Goal: Task Accomplishment & Management: Complete application form

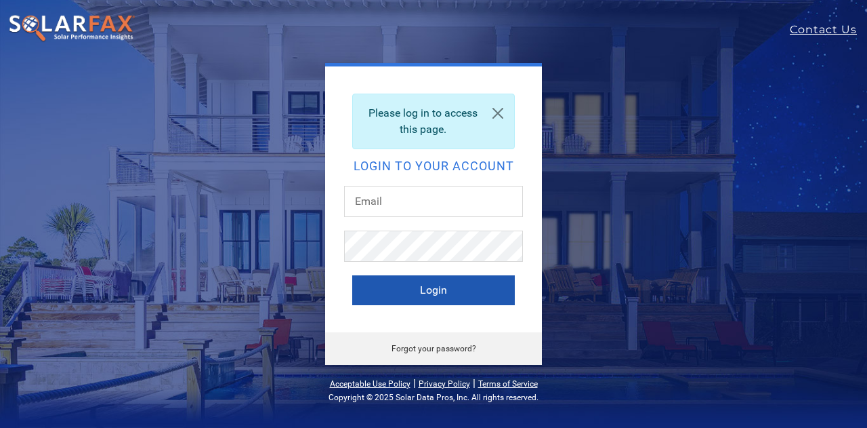
type input "[EMAIL_ADDRESS][DOMAIN_NAME]"
click at [411, 287] on button "Login" at bounding box center [433, 290] width 163 height 30
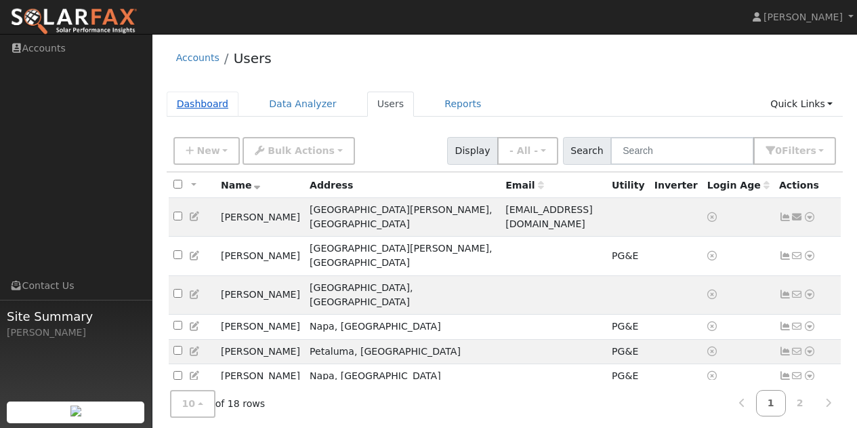
click at [197, 102] on link "Dashboard" at bounding box center [203, 103] width 72 height 25
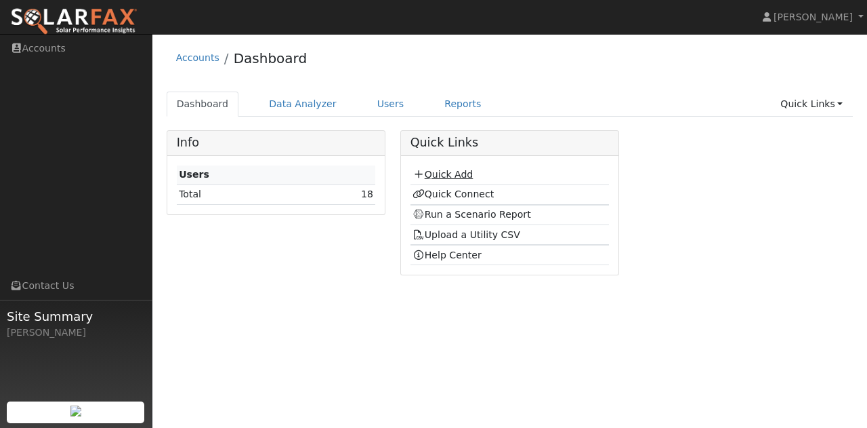
click at [434, 174] on link "Quick Add" at bounding box center [443, 174] width 60 height 11
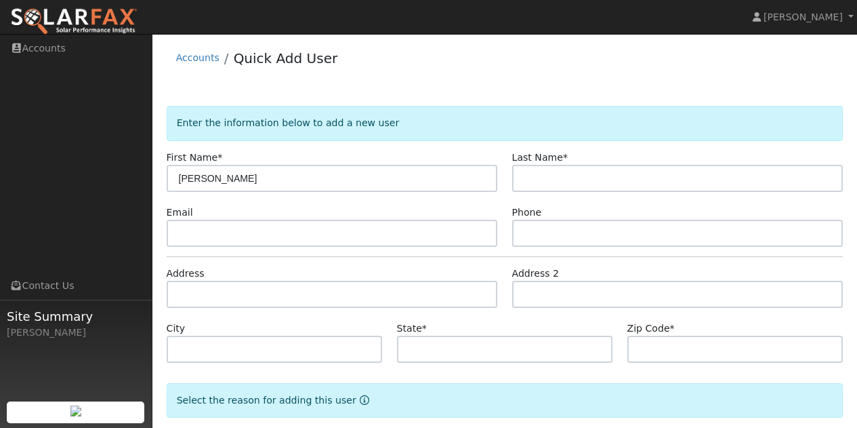
type input "[PERSON_NAME]"
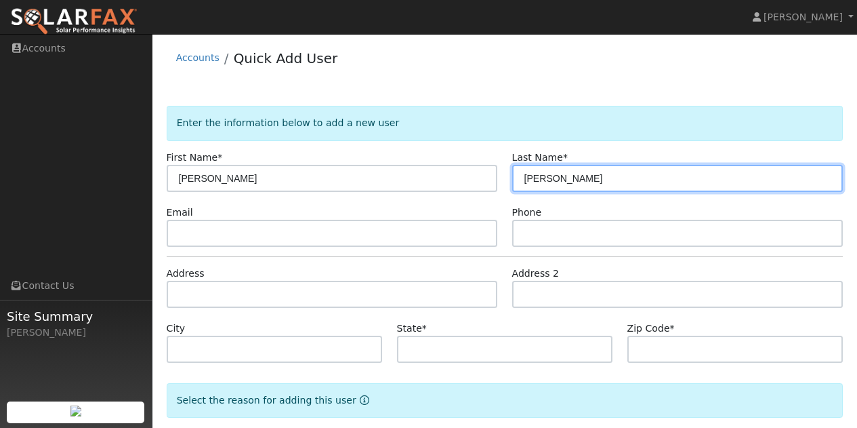
type input "Webster"
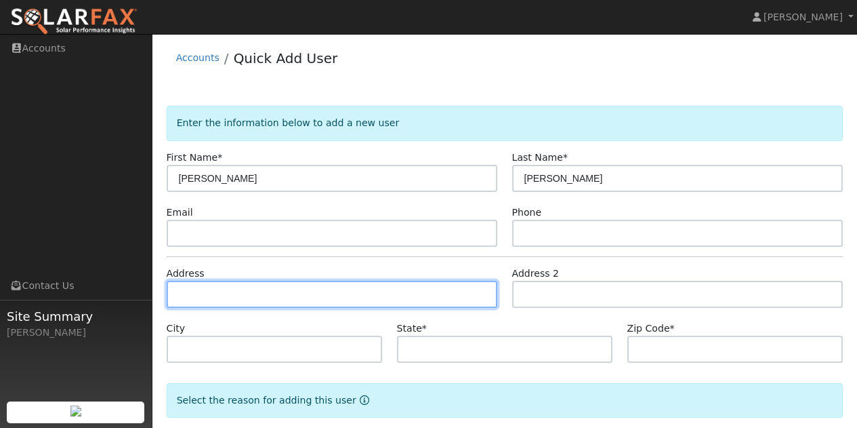
click at [230, 297] on input "text" at bounding box center [332, 293] width 331 height 27
type input "10215 California 116"
type input "Forestville"
type input "CA"
type input "95436"
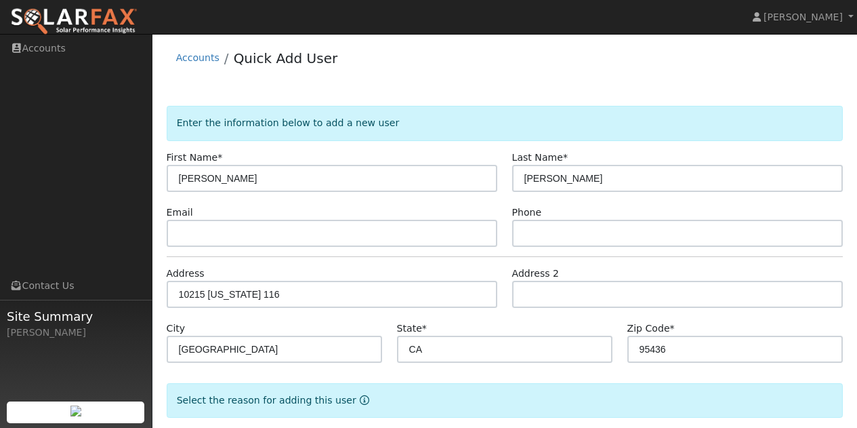
click at [495, 318] on form "Enter the information below to add a new user First Name * Bruce Last Name * We…" at bounding box center [505, 299] width 677 height 386
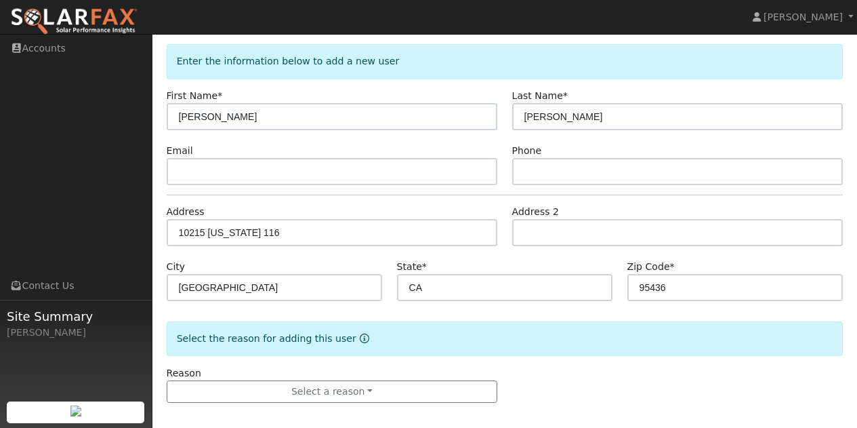
scroll to position [70, 0]
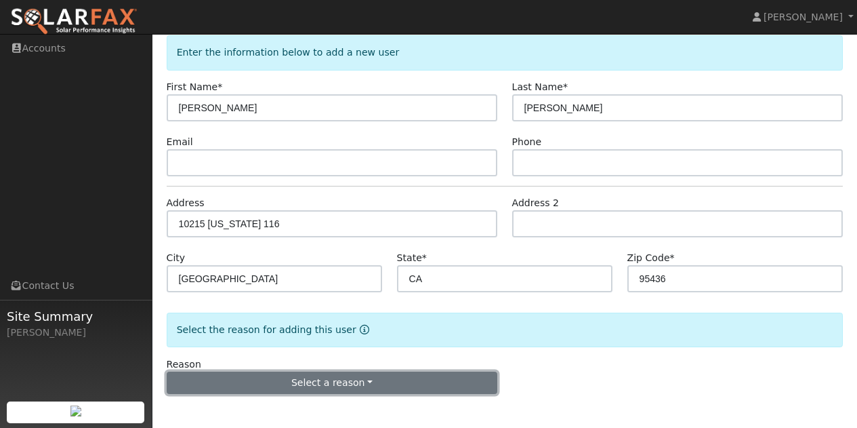
click at [377, 377] on button "Select a reason" at bounding box center [332, 382] width 331 height 23
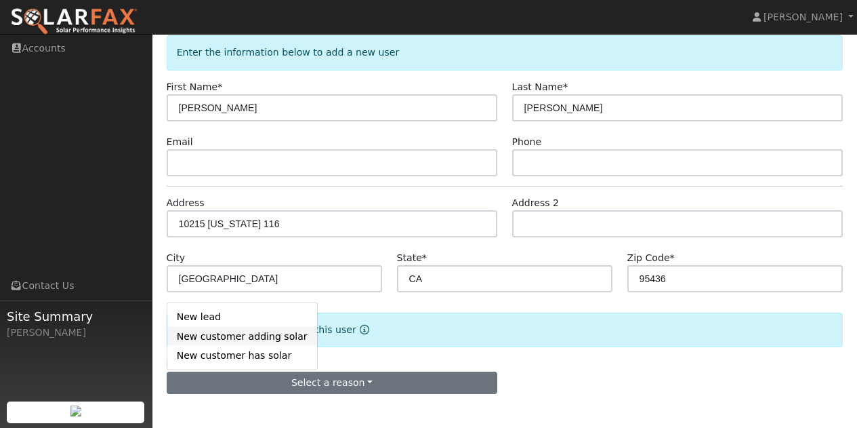
click at [261, 338] on link "New customer adding solar" at bounding box center [242, 336] width 150 height 19
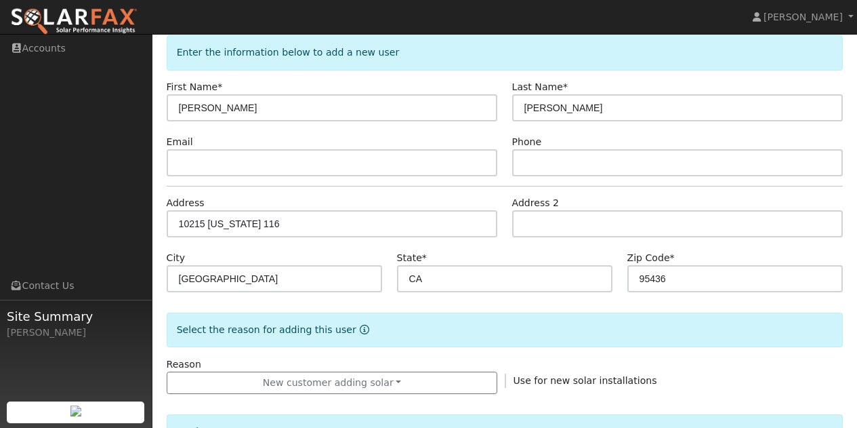
click at [617, 357] on div "Reason New customer adding solar New lead New customer adding solar New custome…" at bounding box center [504, 375] width 691 height 37
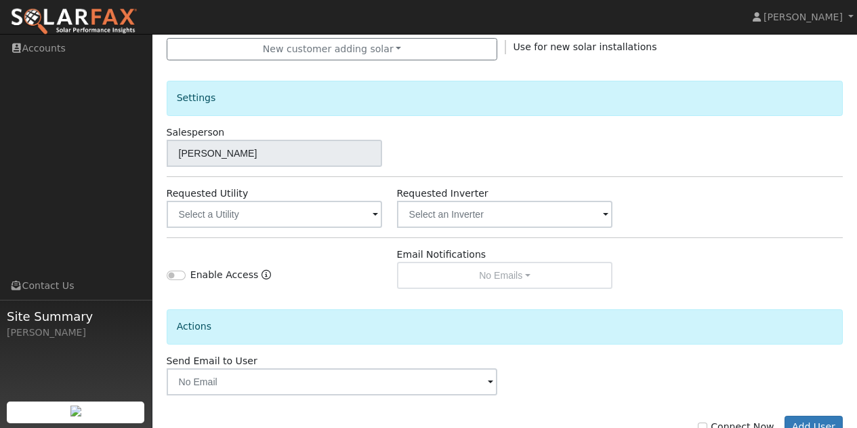
scroll to position [409, 0]
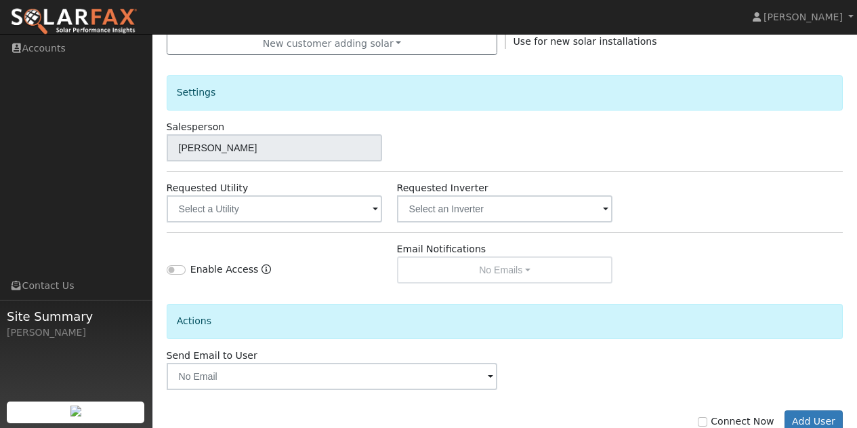
click at [373, 207] on span at bounding box center [375, 210] width 5 height 16
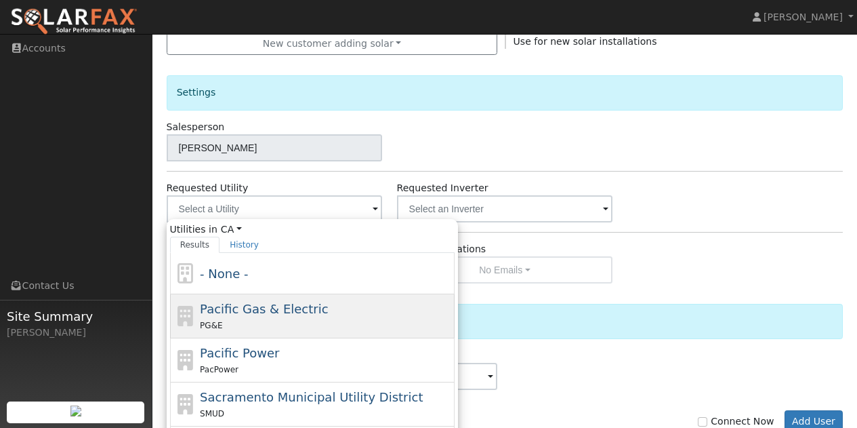
click at [241, 326] on div "PG&E" at bounding box center [325, 325] width 251 height 14
type input "Pacific Gas & Electric"
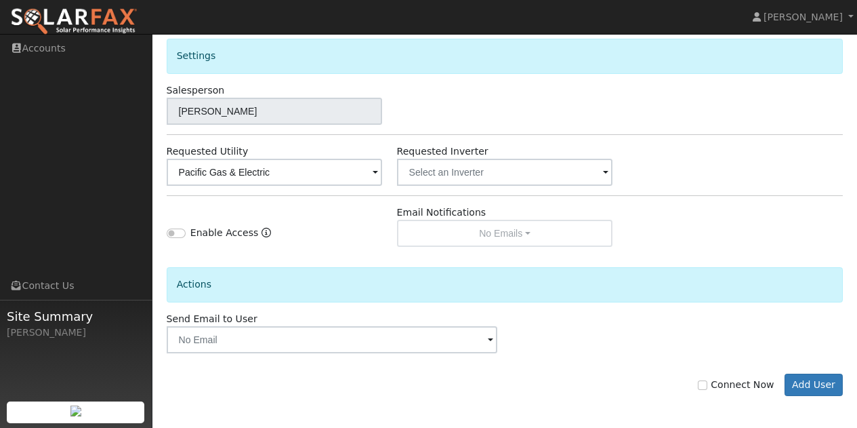
scroll to position [448, 0]
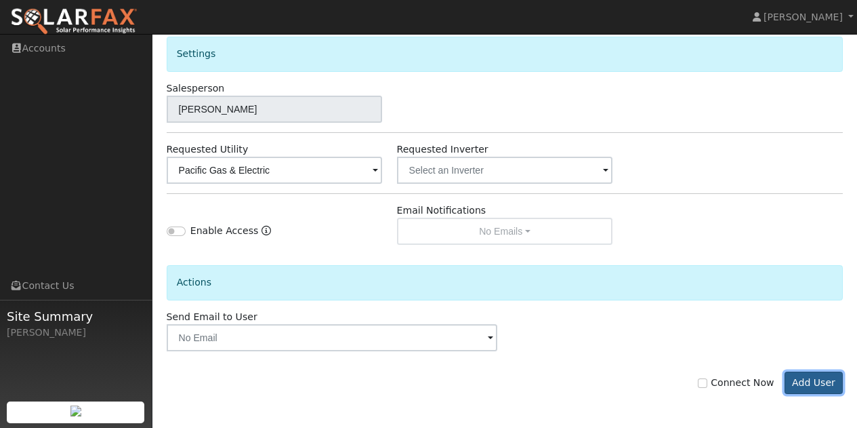
click at [802, 377] on button "Add User" at bounding box center [814, 382] width 59 height 23
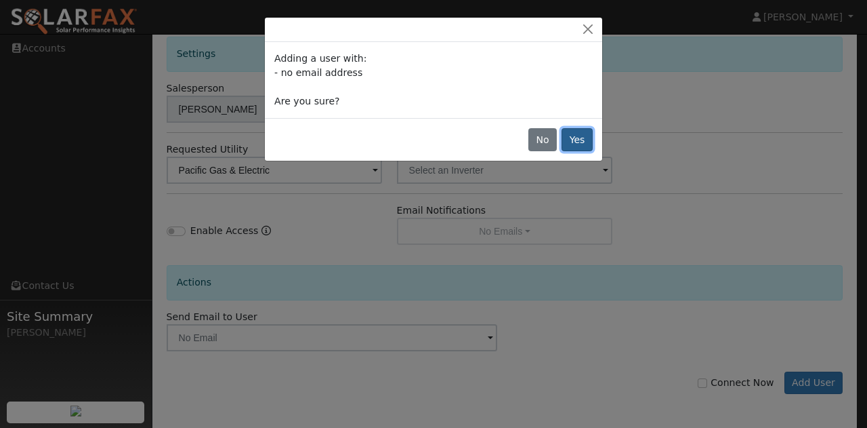
click at [579, 142] on button "Yes" at bounding box center [577, 139] width 31 height 23
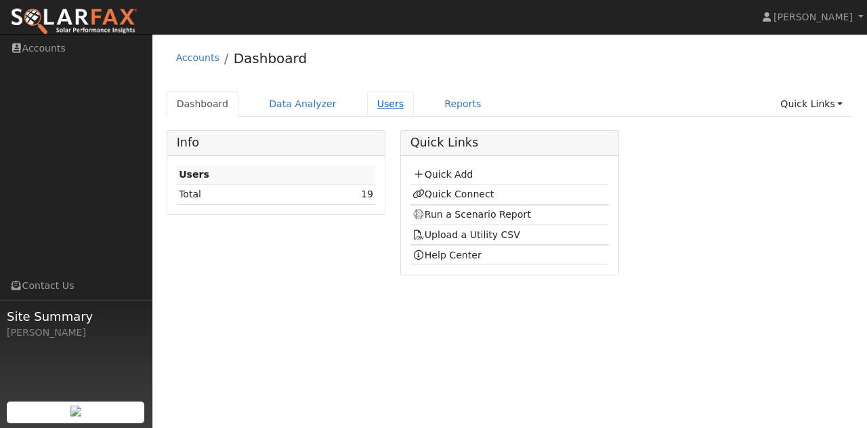
click at [369, 102] on link "Users" at bounding box center [390, 103] width 47 height 25
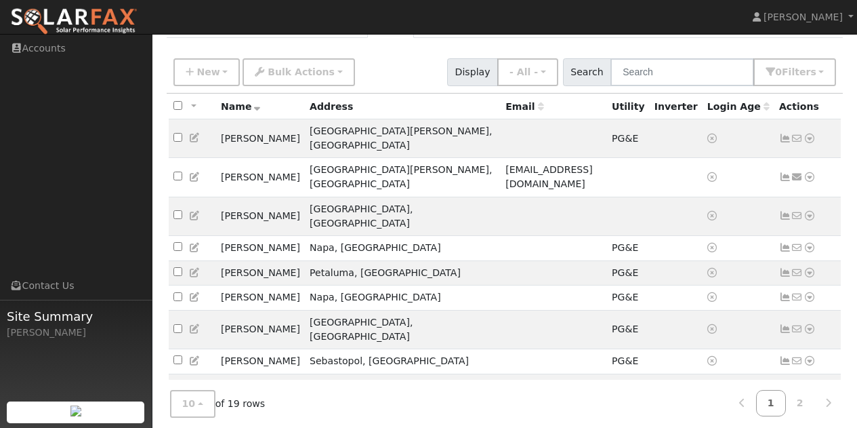
scroll to position [96, 0]
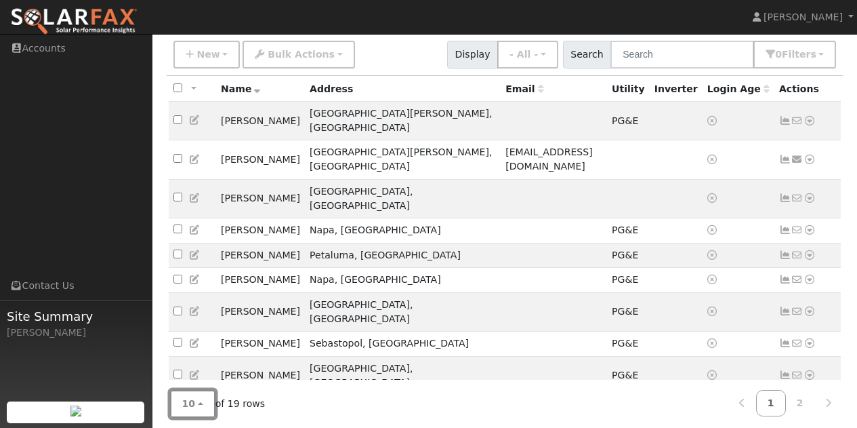
click at [205, 398] on button "10" at bounding box center [192, 404] width 45 height 28
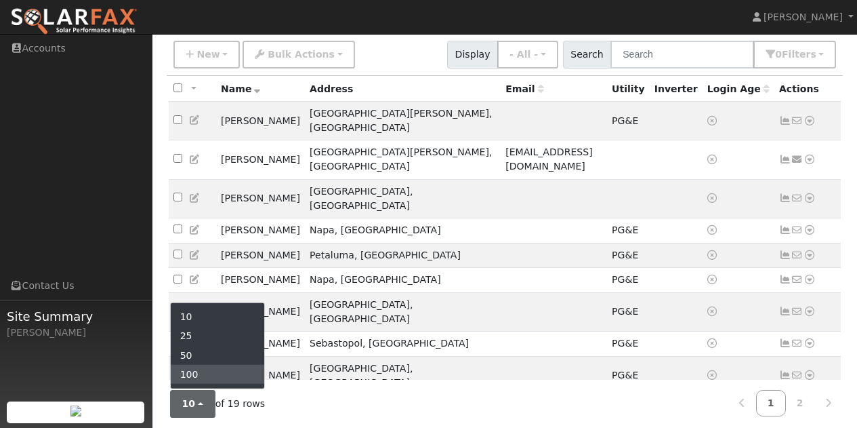
click at [201, 370] on link "100" at bounding box center [218, 374] width 94 height 19
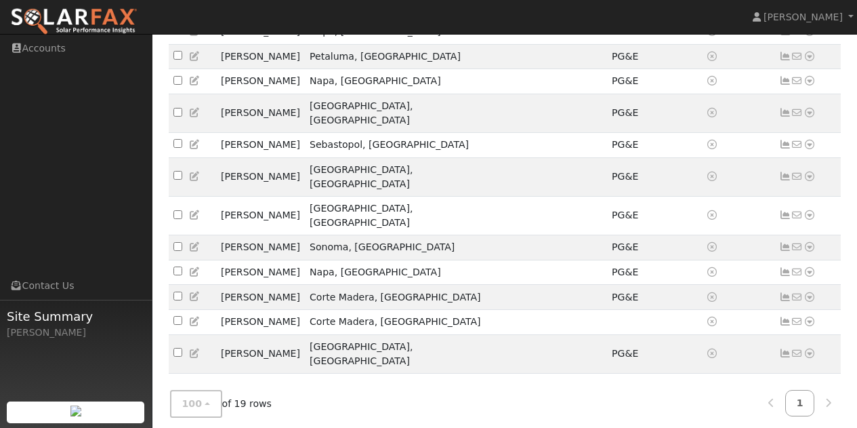
scroll to position [329, 0]
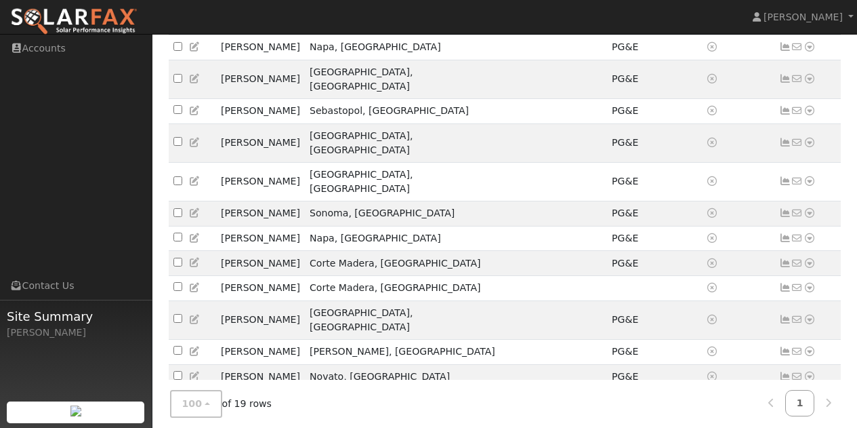
click at [808, 427] on icon at bounding box center [810, 432] width 12 height 9
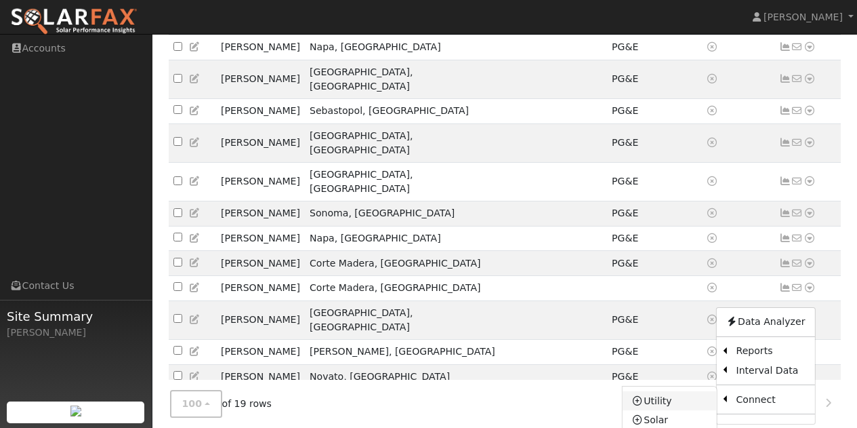
click at [670, 391] on link "Utility" at bounding box center [670, 400] width 94 height 19
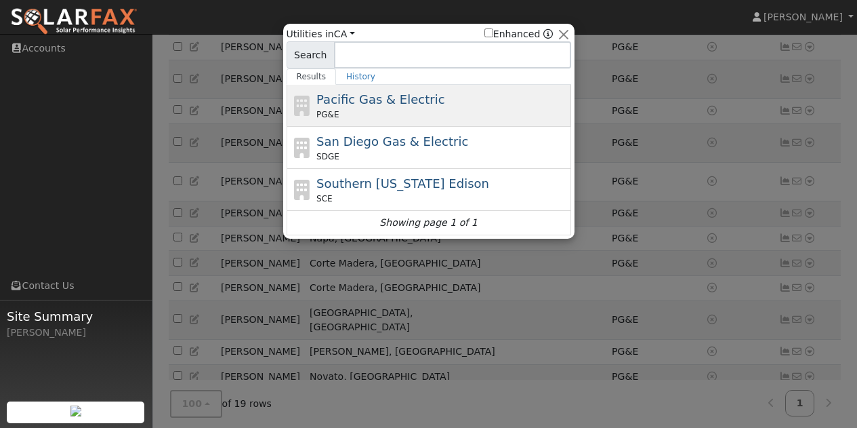
click at [316, 106] on span "Pacific Gas & Electric" at bounding box center [380, 99] width 128 height 14
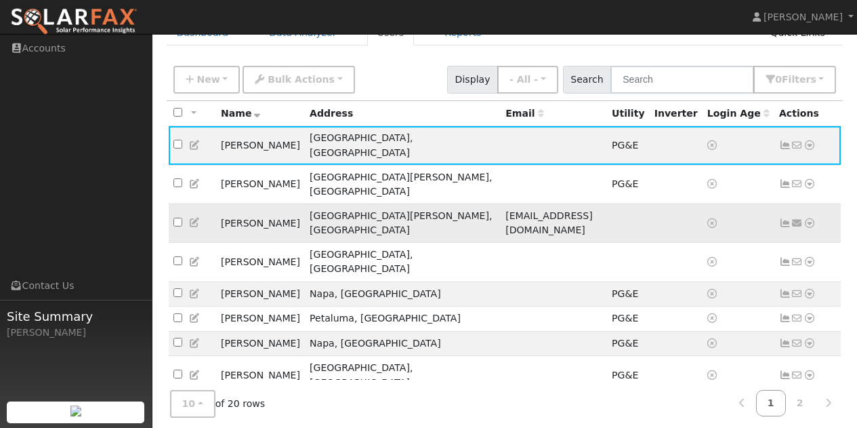
scroll to position [166, 0]
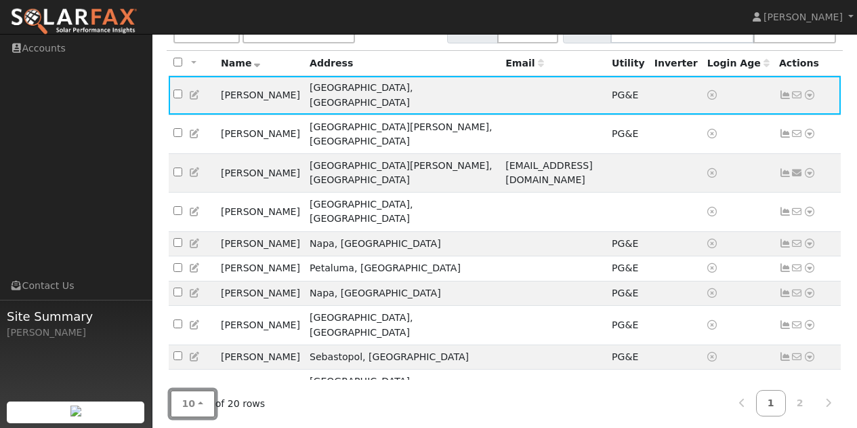
click at [205, 394] on button "10" at bounding box center [192, 404] width 45 height 28
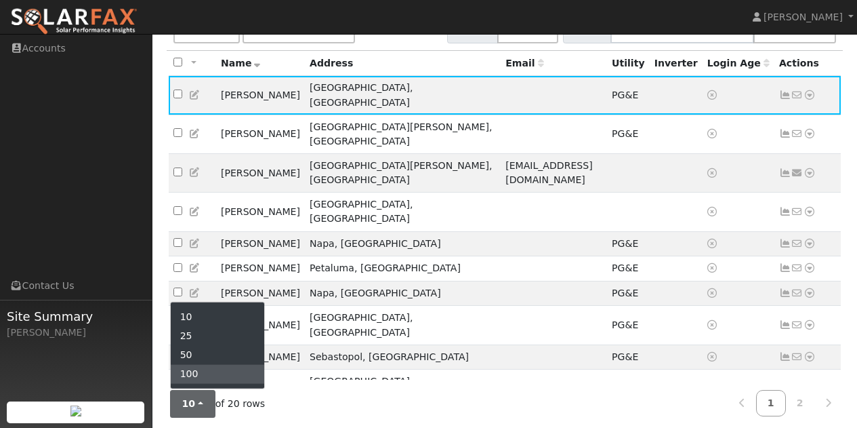
click at [193, 369] on link "100" at bounding box center [218, 374] width 94 height 19
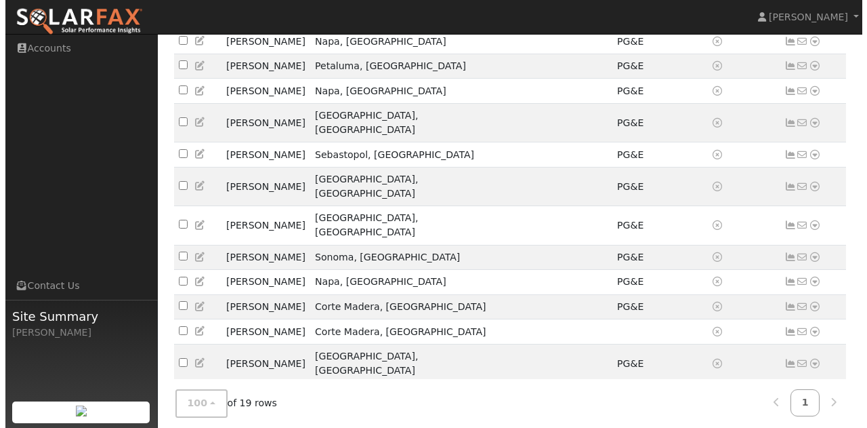
scroll to position [373, 0]
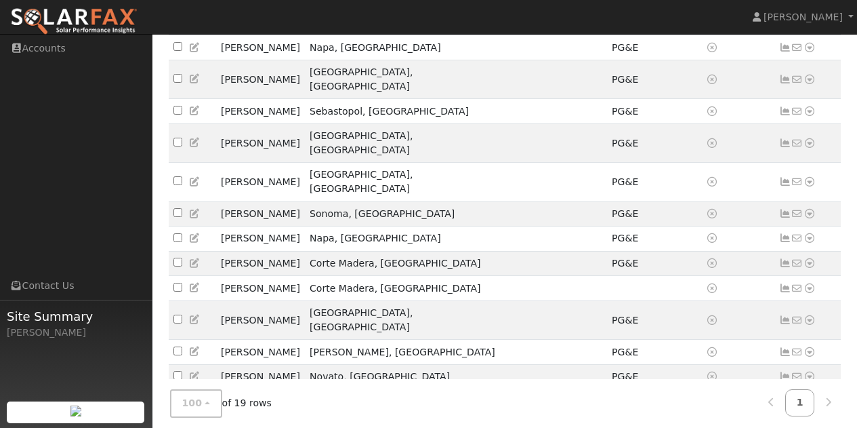
click at [810, 427] on icon at bounding box center [810, 432] width 12 height 9
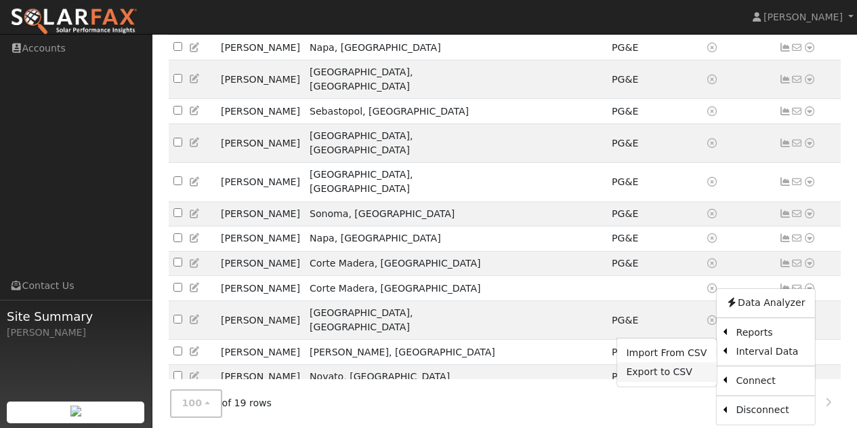
click at [646, 362] on link "Export to CSV" at bounding box center [667, 371] width 100 height 19
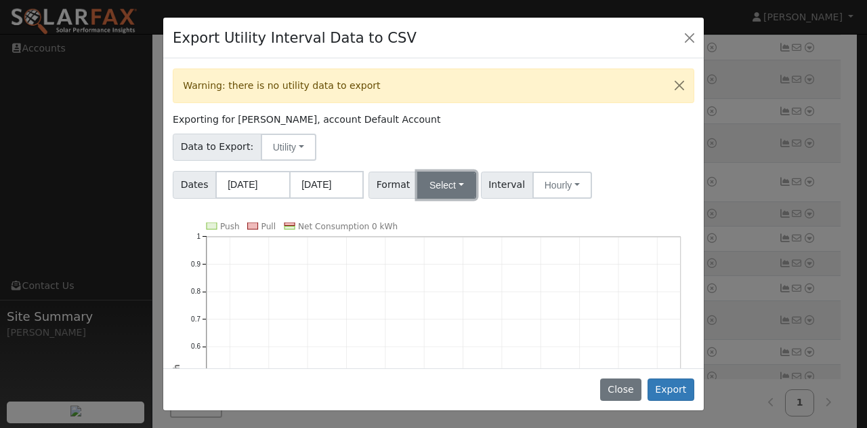
click at [452, 184] on button "Select" at bounding box center [446, 184] width 59 height 27
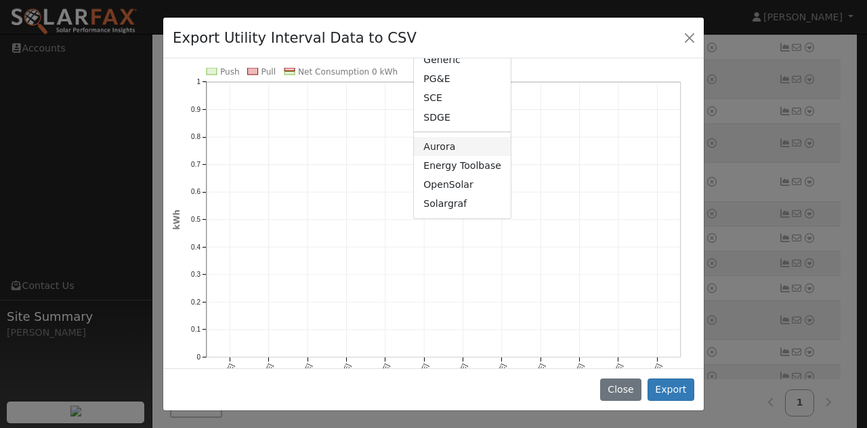
scroll to position [185, 0]
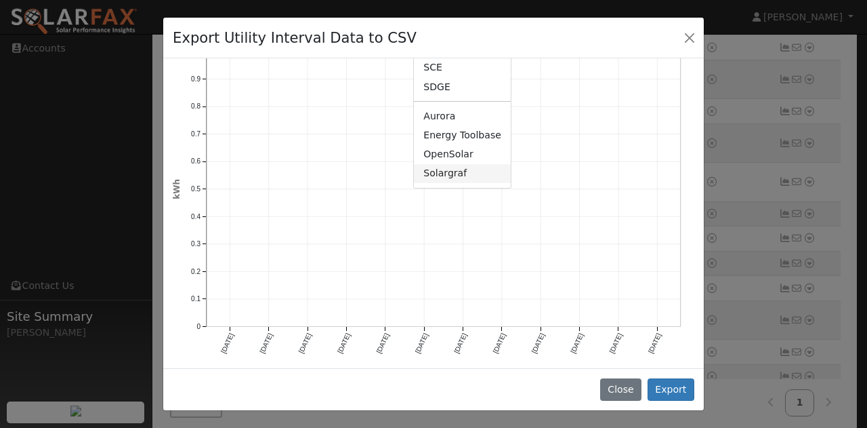
click at [450, 172] on link "Solargraf" at bounding box center [462, 173] width 97 height 19
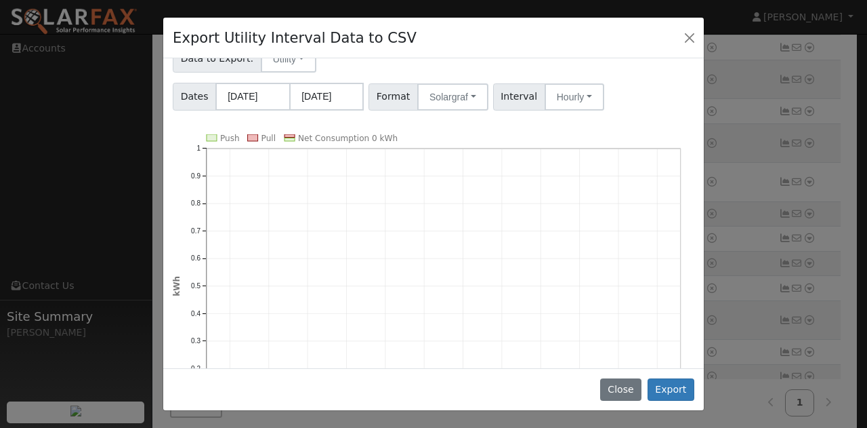
scroll to position [49, 0]
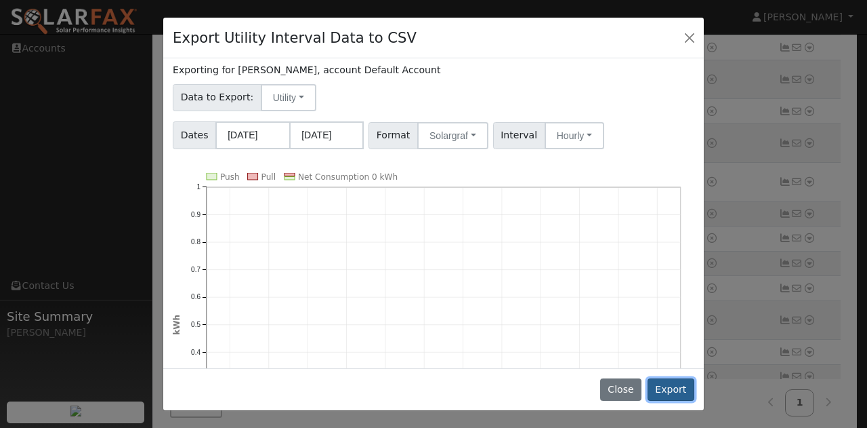
click at [673, 386] on button "Export" at bounding box center [671, 389] width 47 height 23
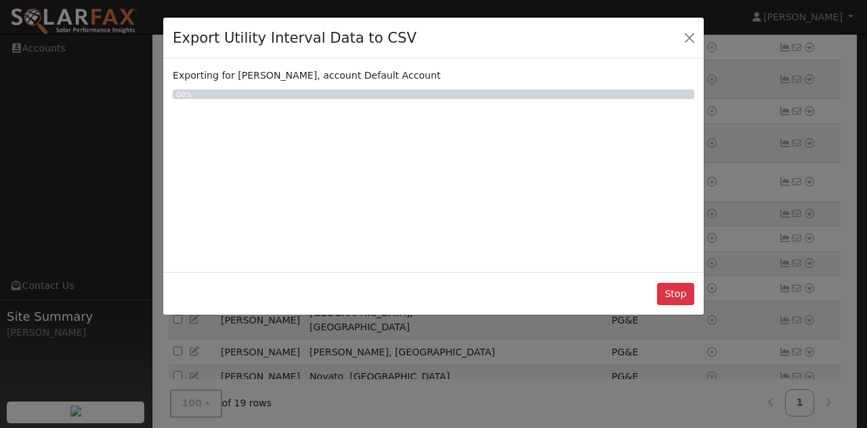
scroll to position [0, 0]
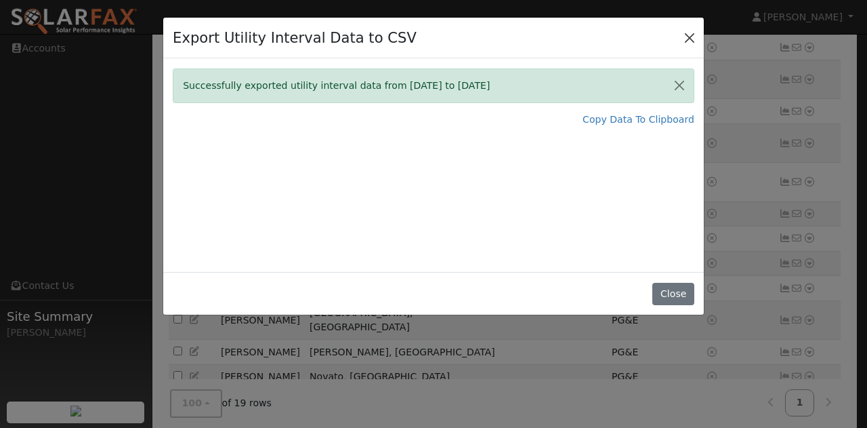
click at [686, 37] on button "Close" at bounding box center [689, 37] width 19 height 19
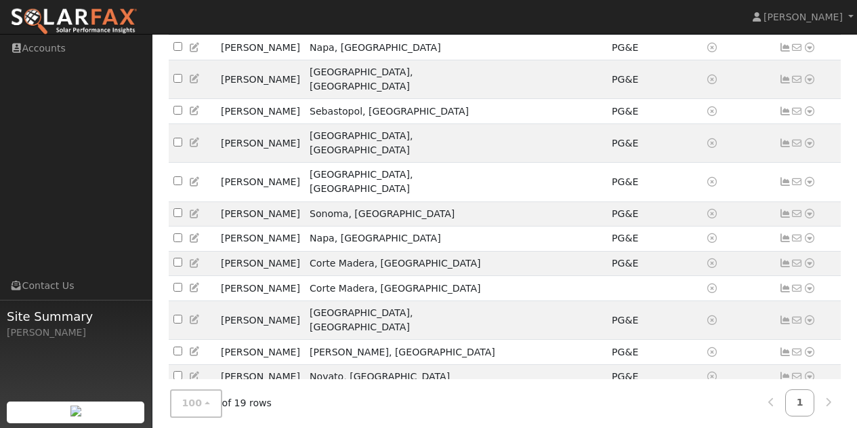
click at [810, 427] on icon at bounding box center [810, 432] width 12 height 9
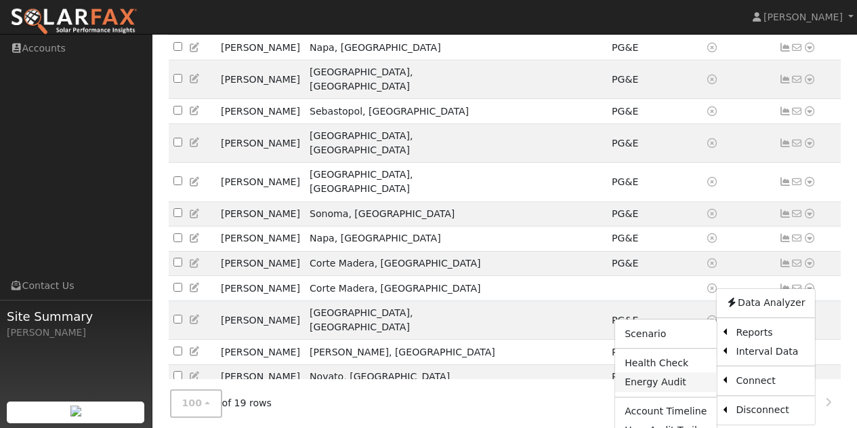
click at [661, 372] on link "Energy Audit" at bounding box center [665, 381] width 101 height 19
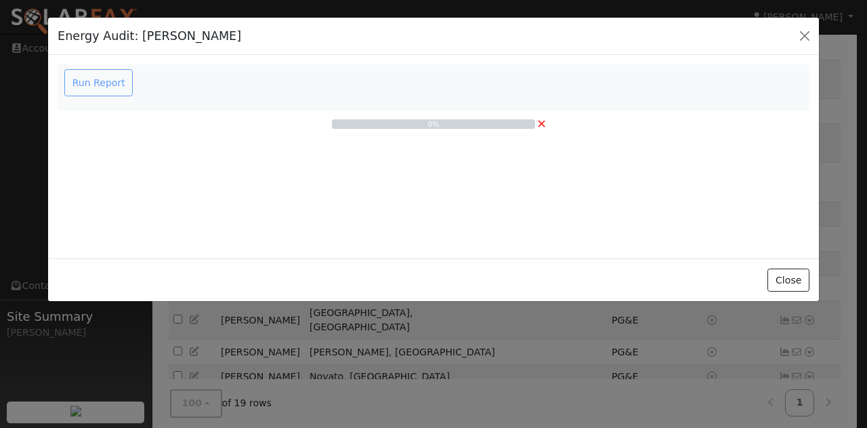
click at [113, 86] on div "Run Report" at bounding box center [100, 82] width 77 height 27
click at [94, 84] on div "Run Report" at bounding box center [100, 82] width 77 height 27
click at [78, 80] on div "Run Report" at bounding box center [100, 82] width 77 height 27
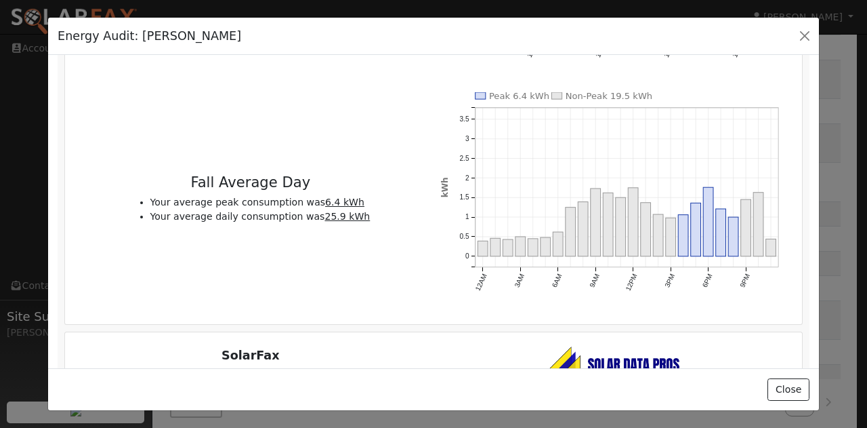
scroll to position [3892, 0]
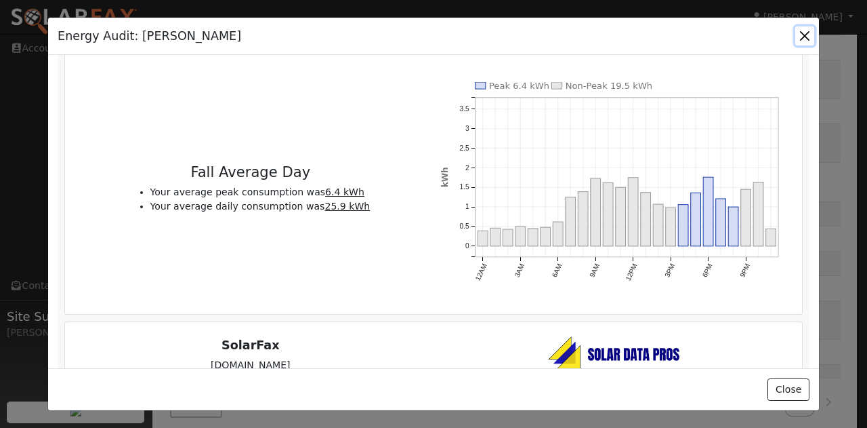
click at [803, 36] on button "button" at bounding box center [804, 35] width 19 height 19
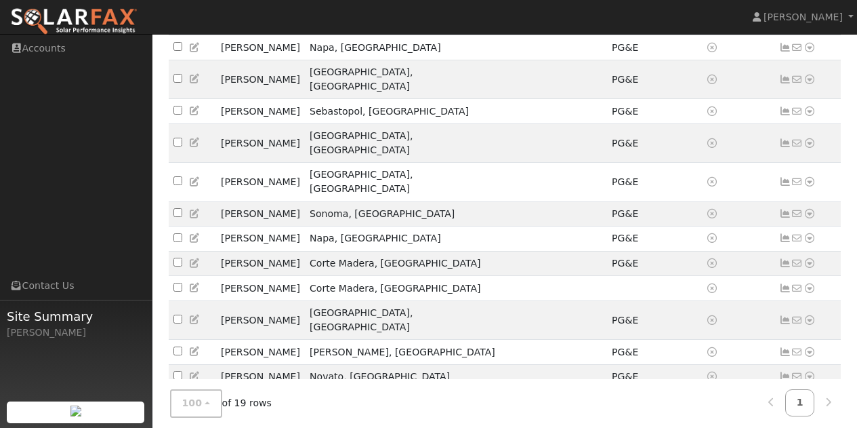
click at [782, 427] on icon at bounding box center [785, 432] width 12 height 9
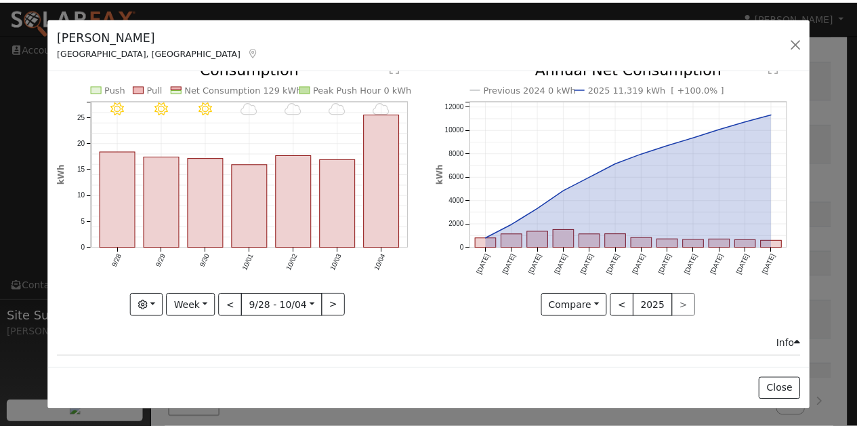
scroll to position [0, 0]
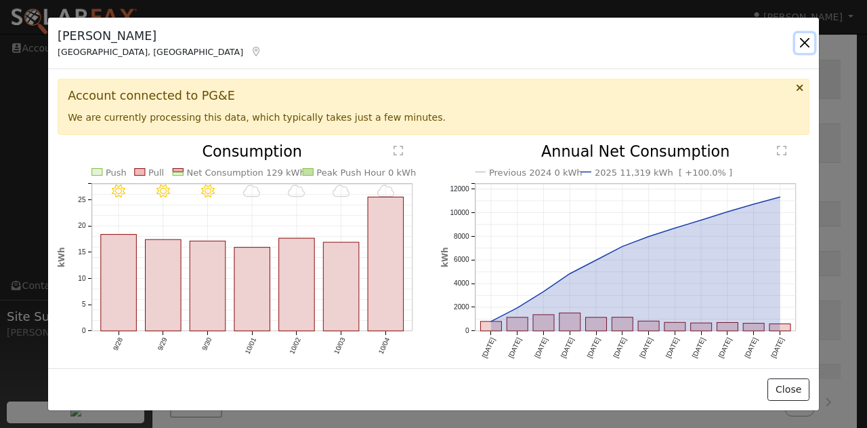
drag, startPoint x: 806, startPoint y: 39, endPoint x: 828, endPoint y: 42, distance: 21.8
click at [806, 39] on button "button" at bounding box center [804, 42] width 19 height 19
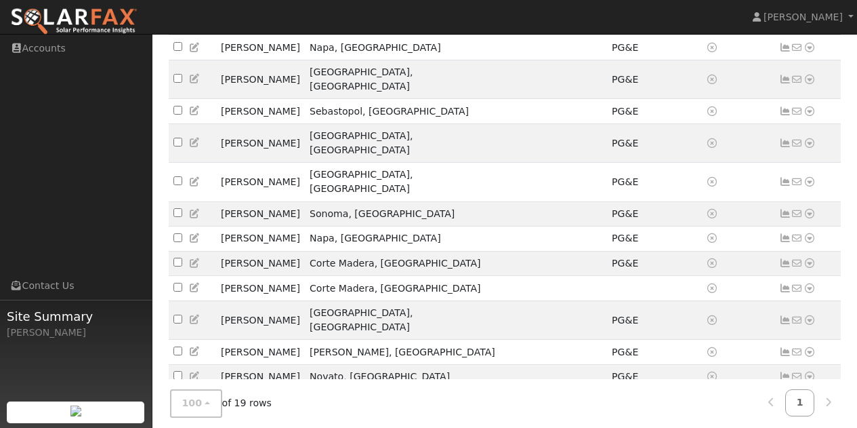
click at [812, 427] on icon at bounding box center [810, 432] width 12 height 9
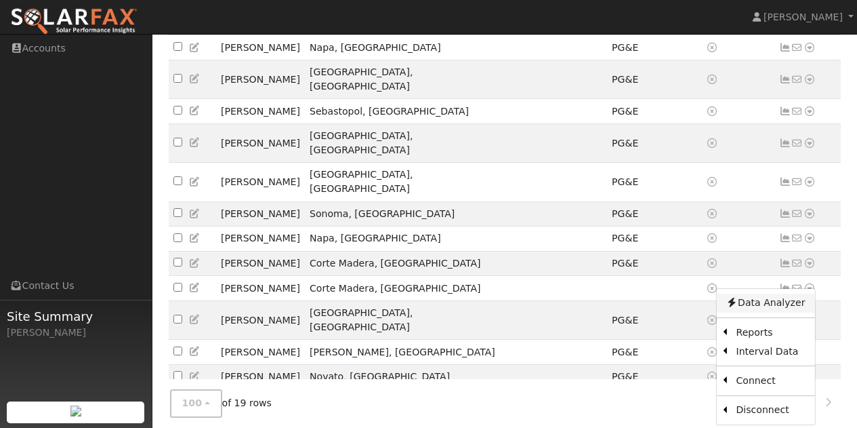
click at [766, 293] on link "Data Analyzer" at bounding box center [765, 302] width 98 height 19
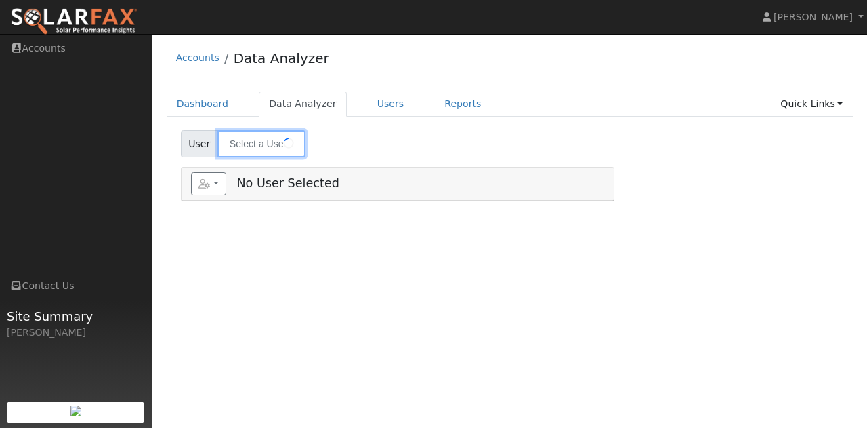
type input "[PERSON_NAME]"
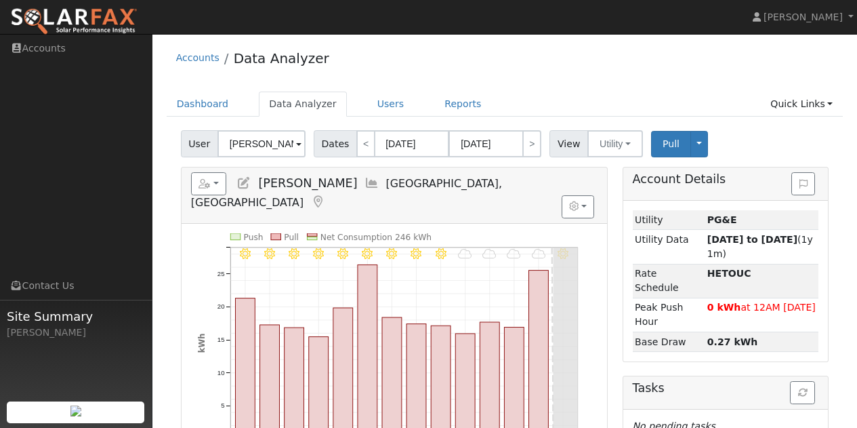
click at [296, 144] on span at bounding box center [298, 145] width 5 height 16
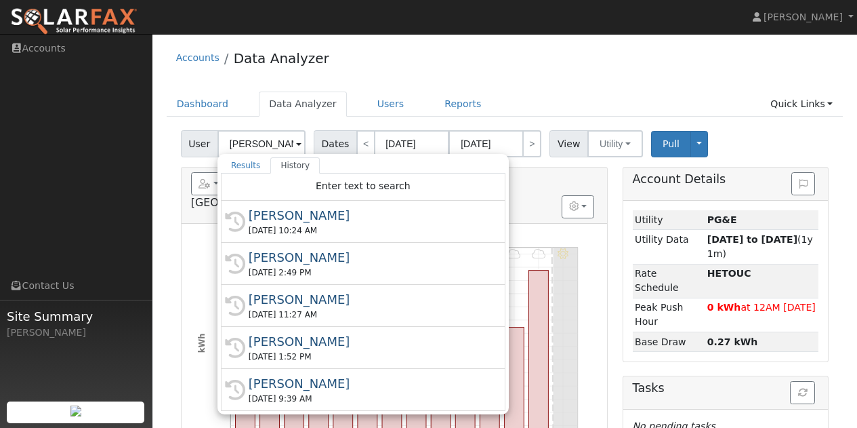
click at [296, 144] on span at bounding box center [298, 145] width 5 height 16
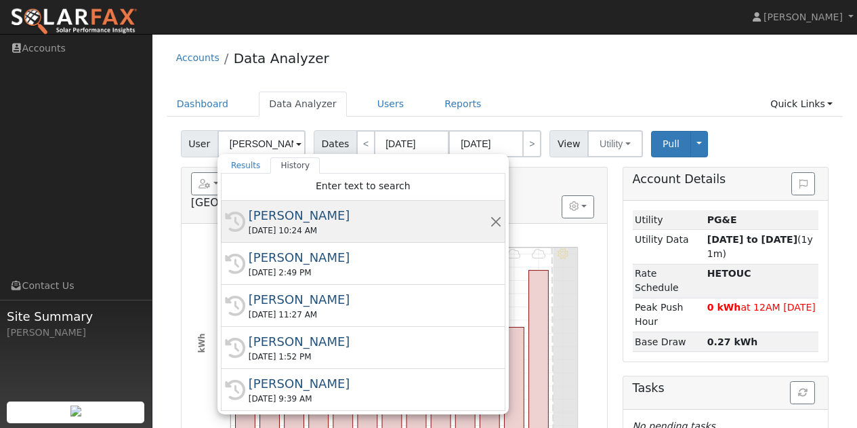
click at [311, 220] on div "[PERSON_NAME]" at bounding box center [369, 215] width 241 height 18
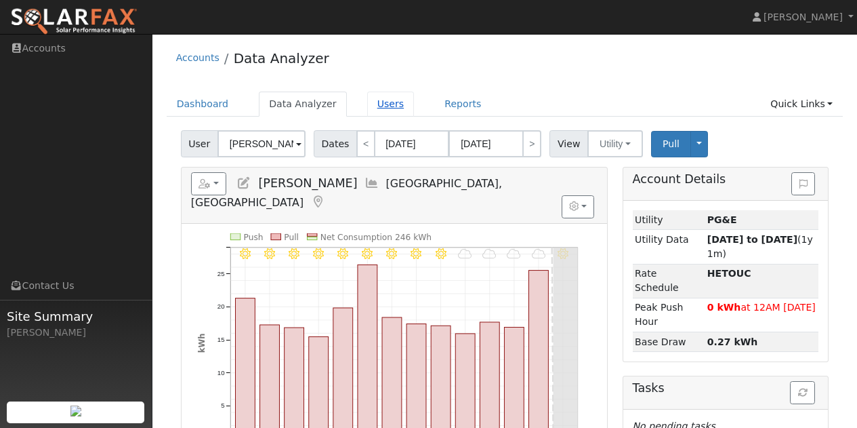
click at [377, 104] on link "Users" at bounding box center [390, 103] width 47 height 25
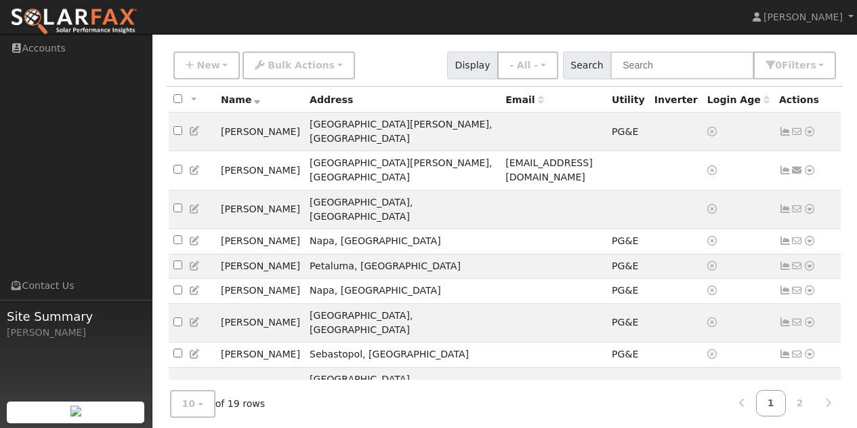
scroll to position [96, 0]
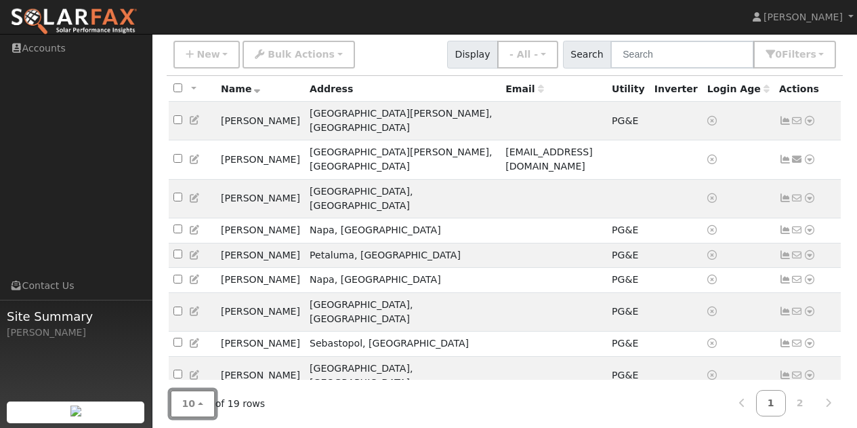
click at [203, 403] on button "10" at bounding box center [192, 404] width 45 height 28
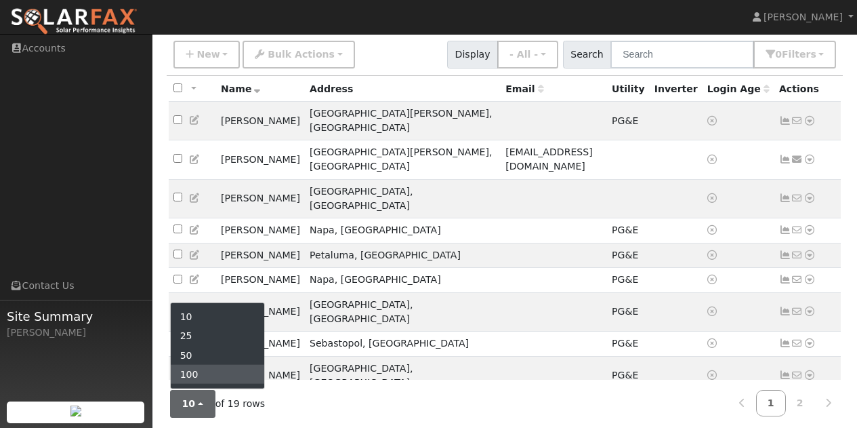
click at [204, 370] on link "100" at bounding box center [218, 374] width 94 height 19
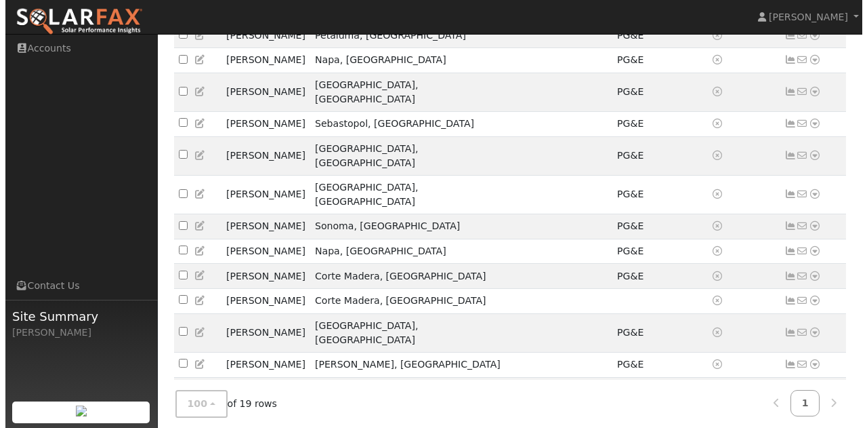
scroll to position [329, 0]
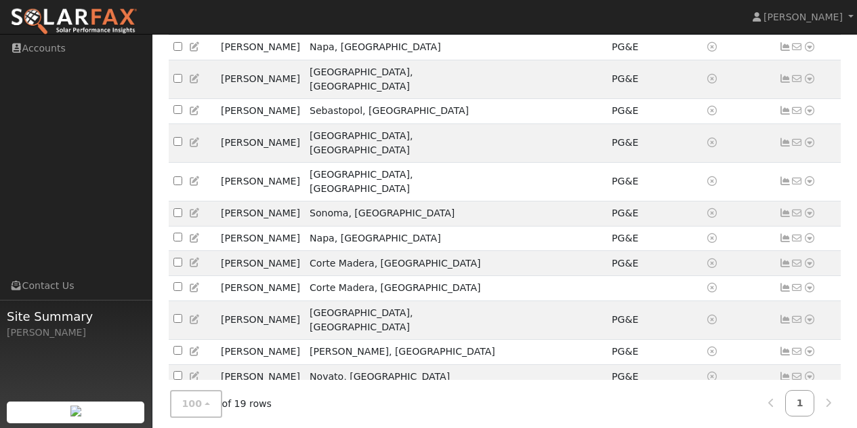
click at [808, 427] on icon at bounding box center [810, 432] width 12 height 9
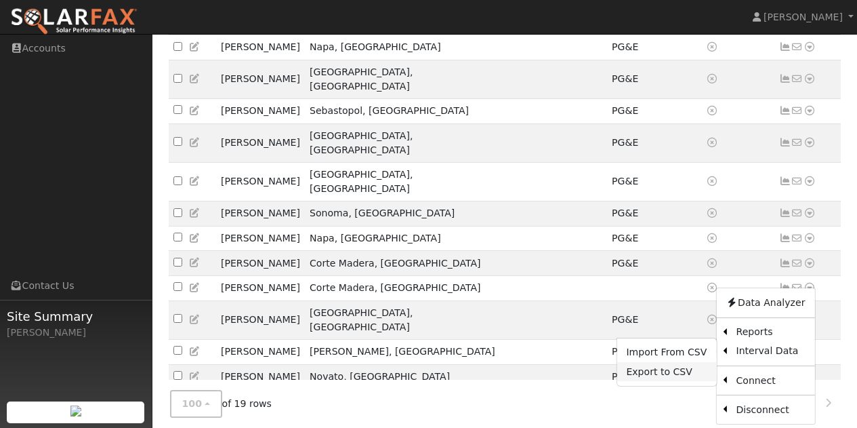
click at [659, 362] on link "Export to CSV" at bounding box center [667, 371] width 100 height 19
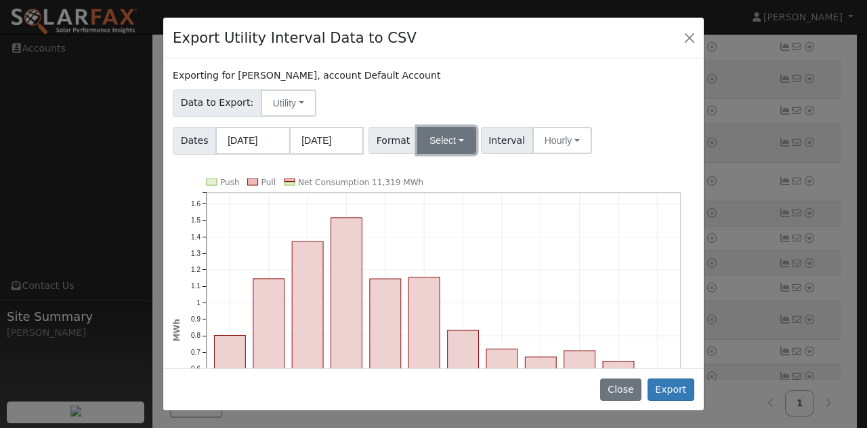
click at [444, 138] on button "Select" at bounding box center [446, 140] width 59 height 27
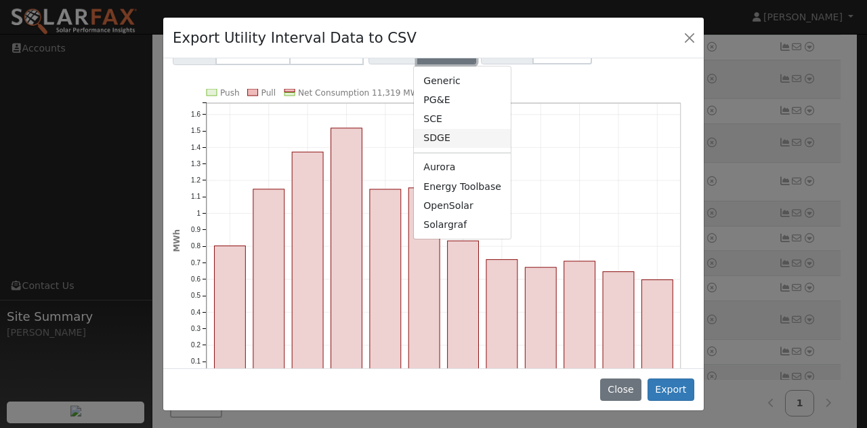
scroll to position [136, 0]
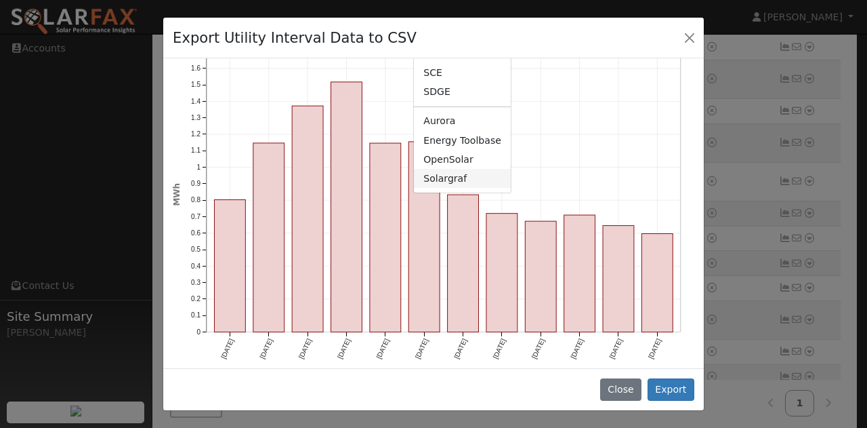
click at [441, 178] on link "Solargraf" at bounding box center [462, 178] width 97 height 19
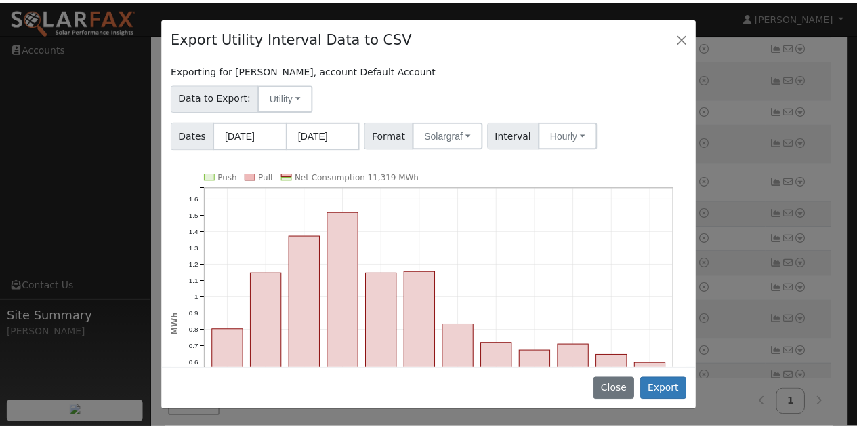
scroll to position [0, 0]
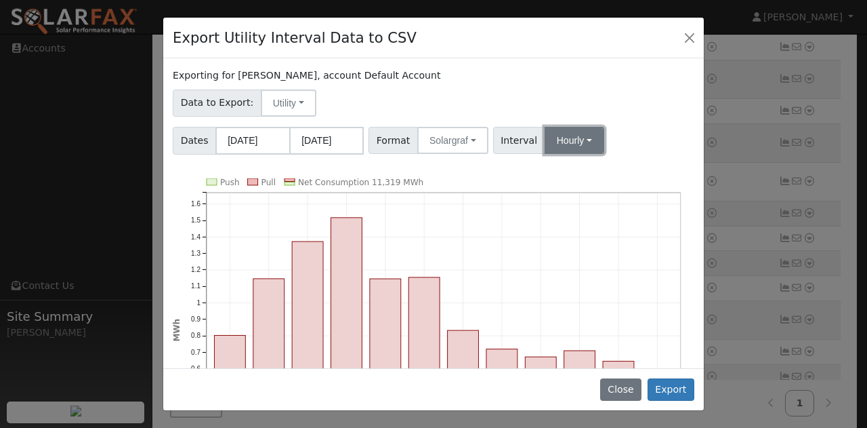
click at [581, 133] on button "Hourly" at bounding box center [575, 140] width 60 height 27
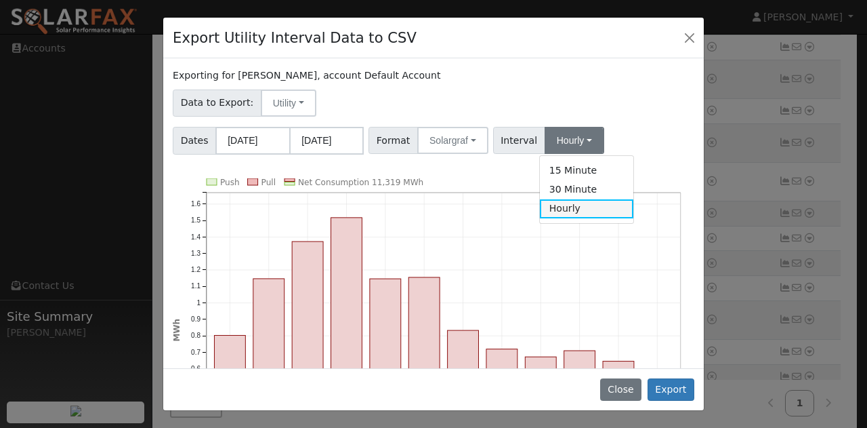
click at [559, 204] on link "Hourly" at bounding box center [587, 208] width 94 height 19
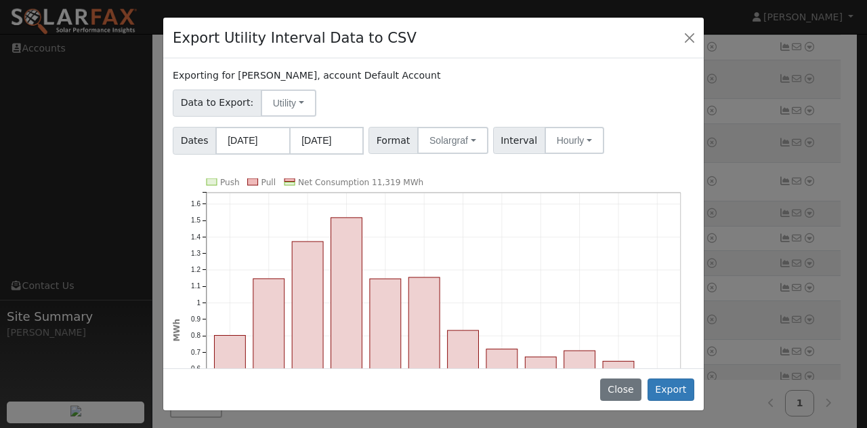
click at [629, 155] on div "Exporting for [PERSON_NAME], account Default Account Data to Export: Utility Ut…" at bounding box center [433, 212] width 541 height 309
click at [666, 386] on button "Export" at bounding box center [671, 389] width 47 height 23
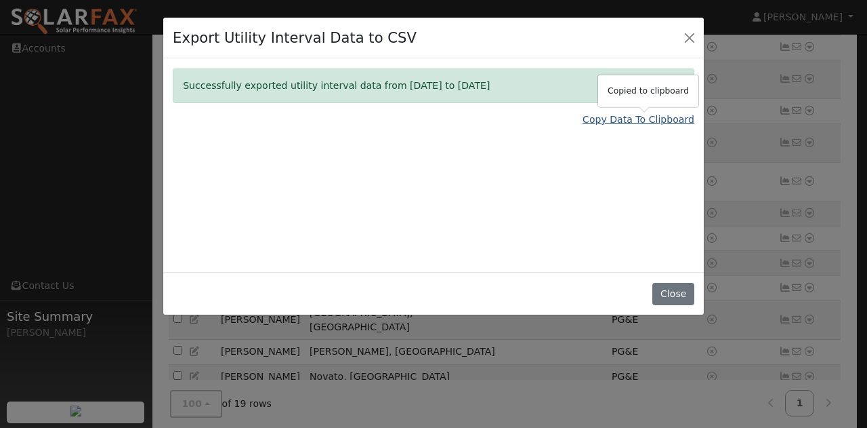
click at [635, 116] on link "Copy Data To Clipboard" at bounding box center [639, 119] width 112 height 14
click at [648, 119] on link "Copy Data To Clipboard" at bounding box center [639, 119] width 112 height 14
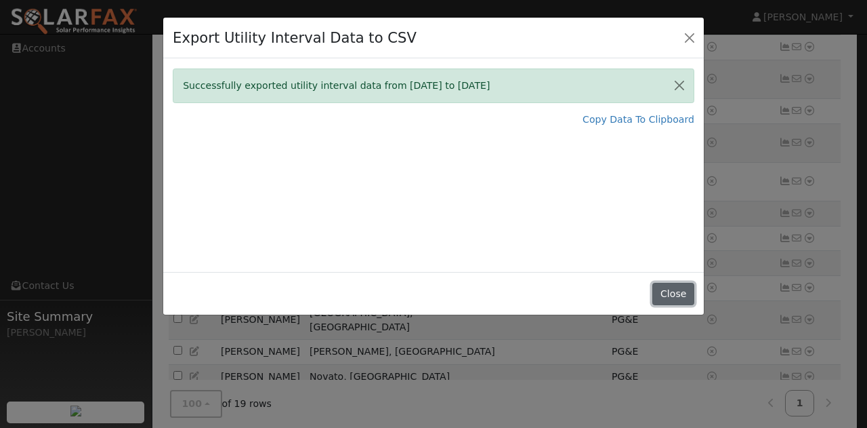
click at [676, 287] on button "Close" at bounding box center [672, 294] width 41 height 23
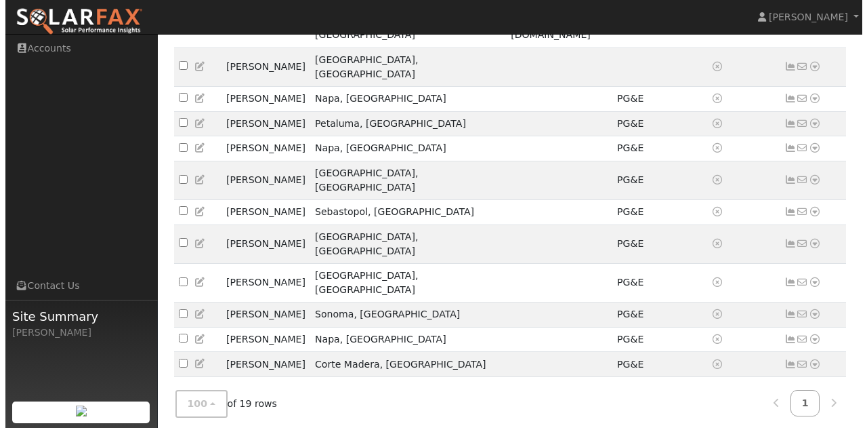
scroll to position [193, 0]
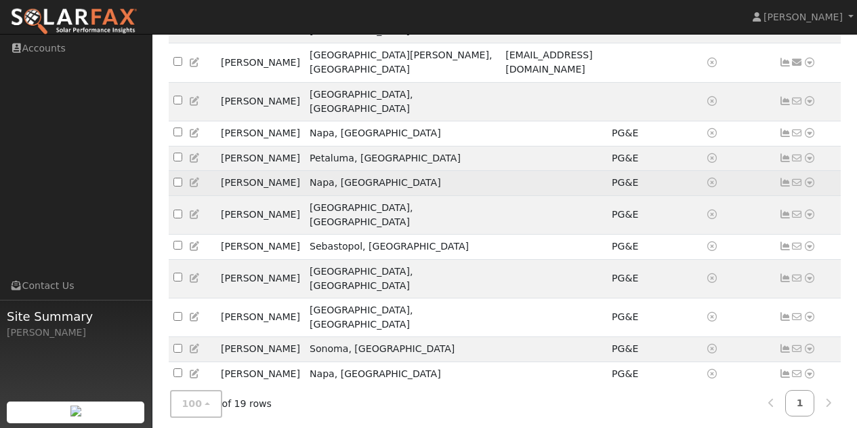
click at [810, 178] on icon at bounding box center [810, 182] width 12 height 9
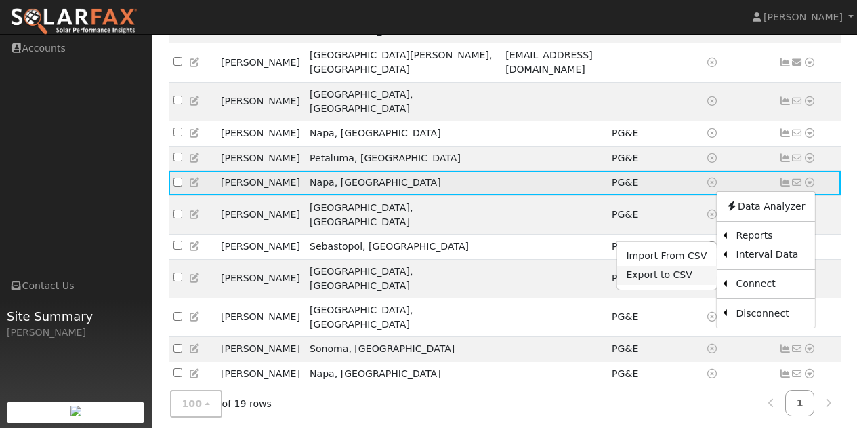
click at [674, 266] on link "Export to CSV" at bounding box center [667, 275] width 100 height 19
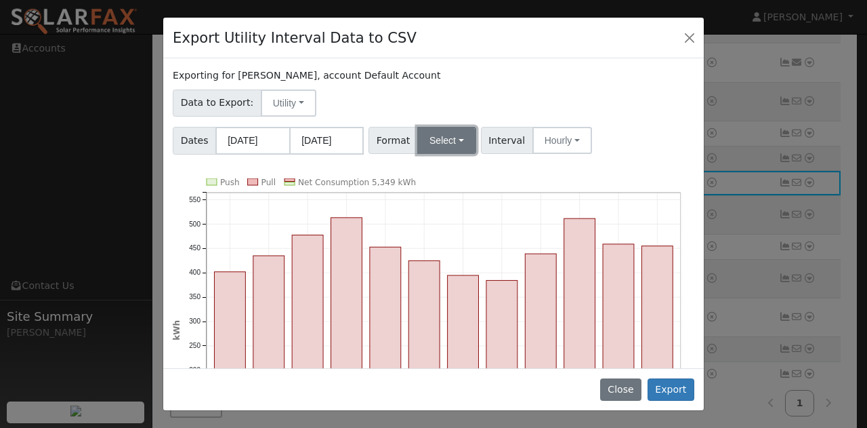
click at [444, 140] on button "Select" at bounding box center [446, 140] width 59 height 27
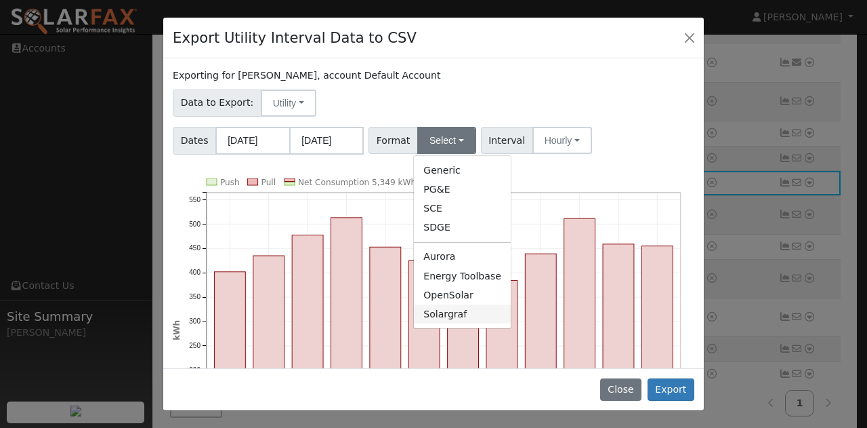
click at [440, 312] on link "Solargraf" at bounding box center [462, 313] width 97 height 19
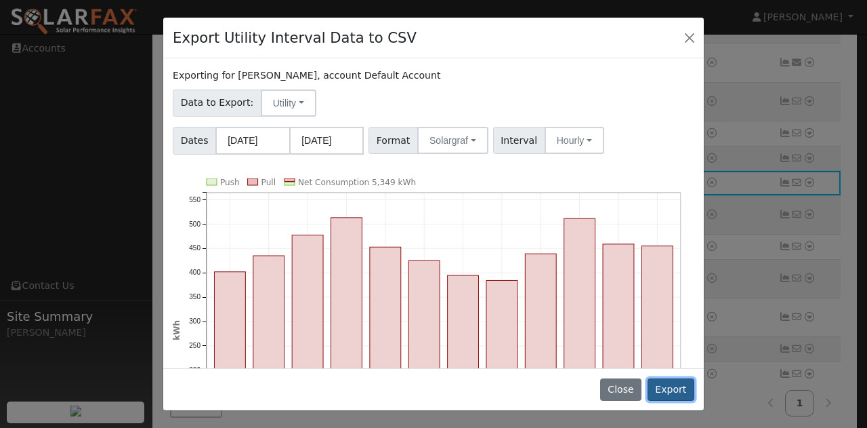
click at [672, 391] on button "Export" at bounding box center [671, 389] width 47 height 23
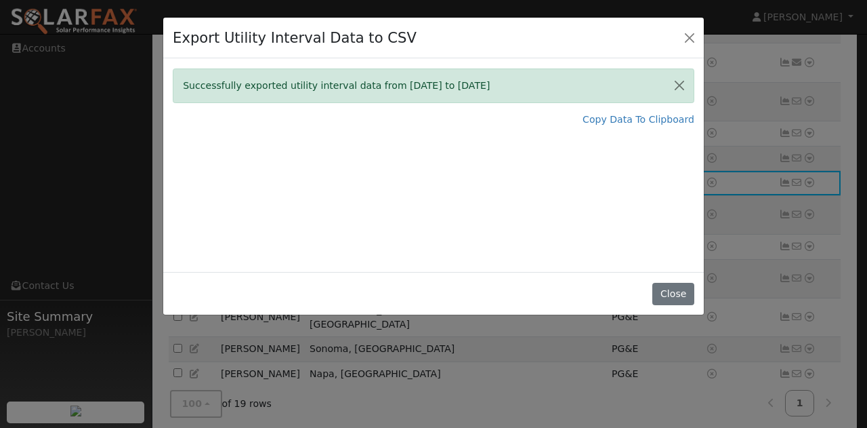
click at [857, 417] on div at bounding box center [857, 417] width 0 height 0
click at [658, 119] on link "Copy Data To Clipboard" at bounding box center [639, 119] width 112 height 14
click at [631, 118] on link "Copy Data To Clipboard" at bounding box center [639, 119] width 112 height 14
click at [470, 175] on div "Successfully exported utility interval data from [DATE] to [DATE] Copy Data To …" at bounding box center [433, 164] width 541 height 213
